Goal: Navigation & Orientation: Find specific page/section

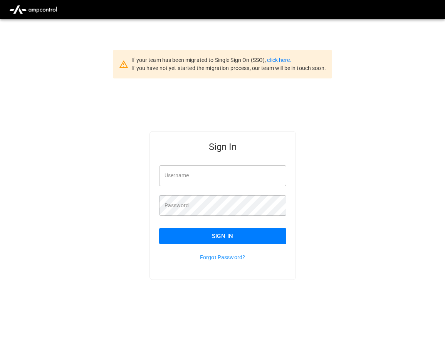
type input "**********"
click at [221, 239] on button "Sign In" at bounding box center [222, 236] width 127 height 16
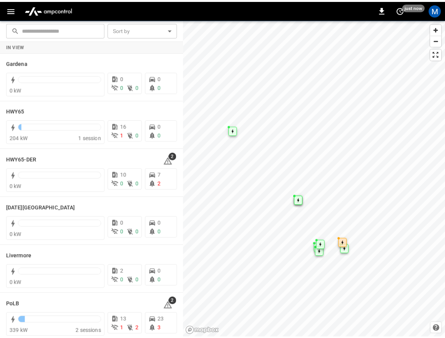
scroll to position [121, 0]
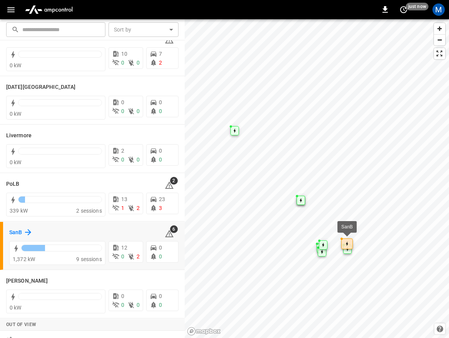
click at [24, 231] on icon at bounding box center [27, 232] width 9 height 9
